Goal: Task Accomplishment & Management: Manage account settings

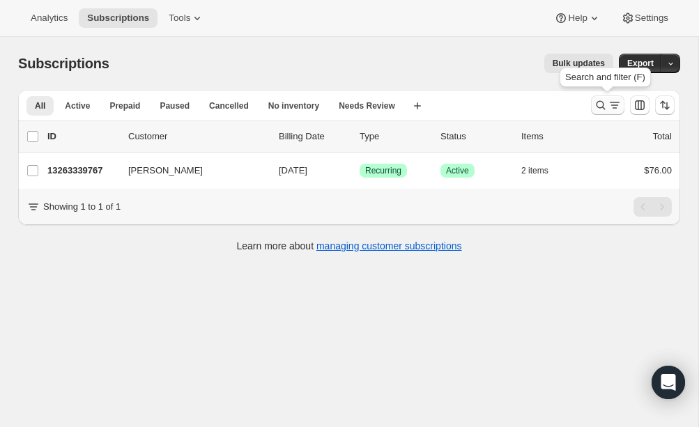
click at [602, 99] on icon "Search and filter results" at bounding box center [601, 105] width 14 height 14
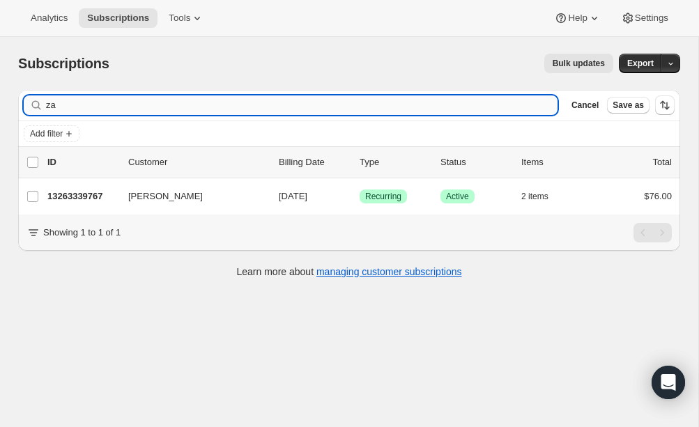
type input "z"
type input "[PERSON_NAME]"
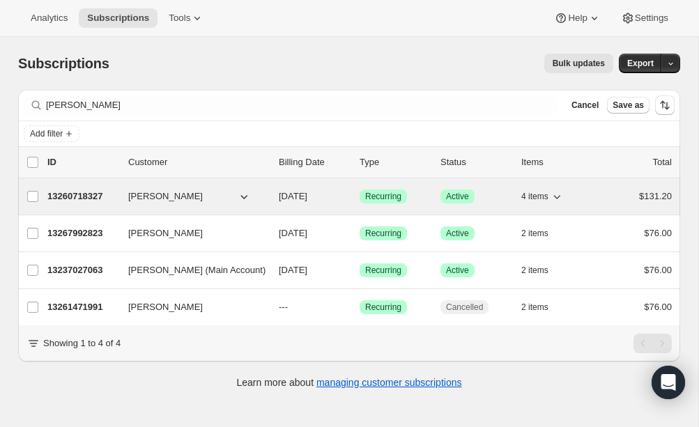
click at [100, 205] on div "13260718327 [PERSON_NAME] [DATE] Success Recurring Success Active 4 items $131.…" at bounding box center [359, 197] width 625 height 20
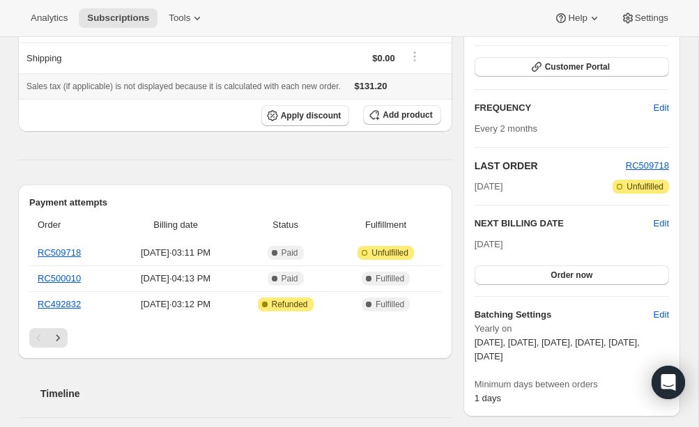
scroll to position [196, 0]
